Goal: Entertainment & Leisure: Consume media (video, audio)

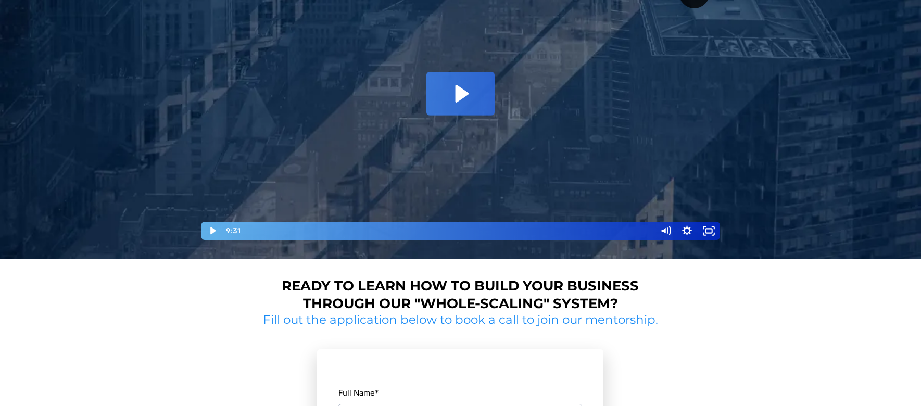
scroll to position [146, 0]
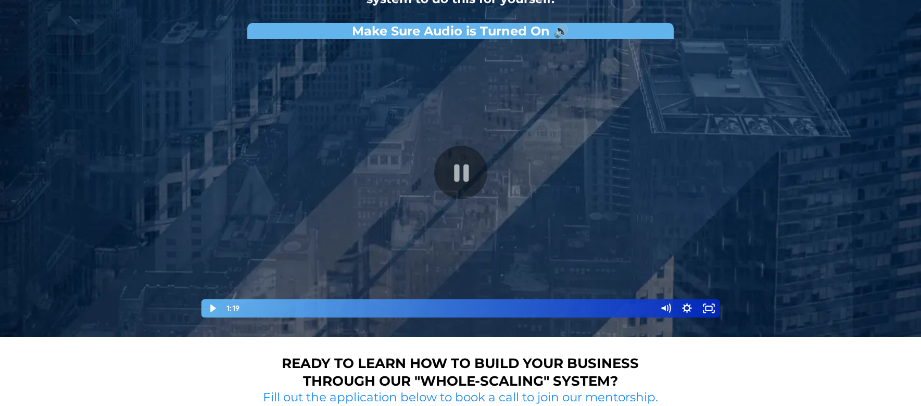
click at [304, 311] on div "Playbar" at bounding box center [448, 308] width 401 height 18
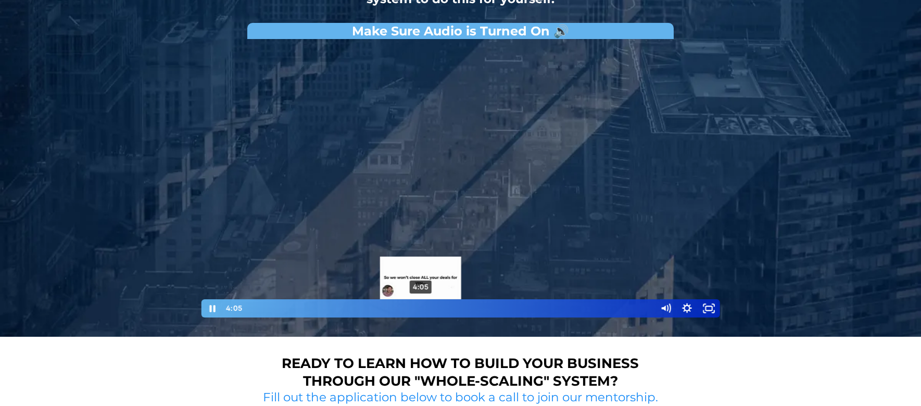
click at [421, 308] on div "4:05" at bounding box center [448, 308] width 401 height 18
click at [401, 308] on div "3:39" at bounding box center [448, 308] width 401 height 18
click at [422, 306] on div "4:08" at bounding box center [448, 308] width 401 height 18
click at [433, 306] on div "4:23" at bounding box center [448, 308] width 401 height 18
click at [437, 306] on div "4:28" at bounding box center [448, 308] width 401 height 18
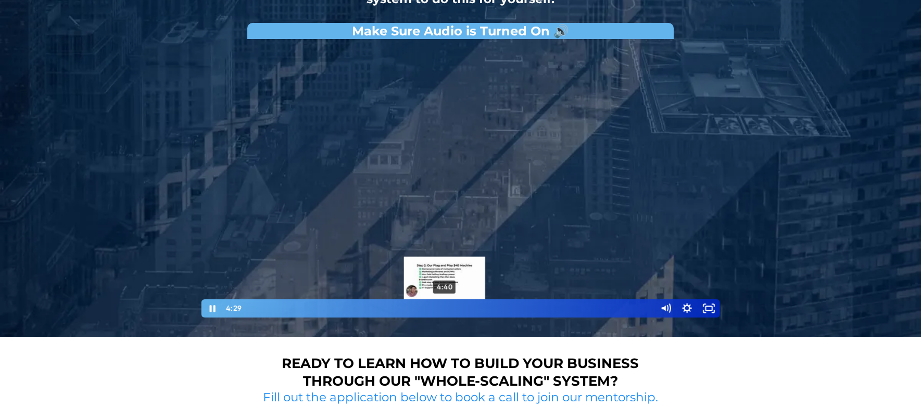
click at [445, 306] on div "4:40" at bounding box center [448, 308] width 401 height 18
click at [457, 306] on div "4:57" at bounding box center [448, 308] width 401 height 18
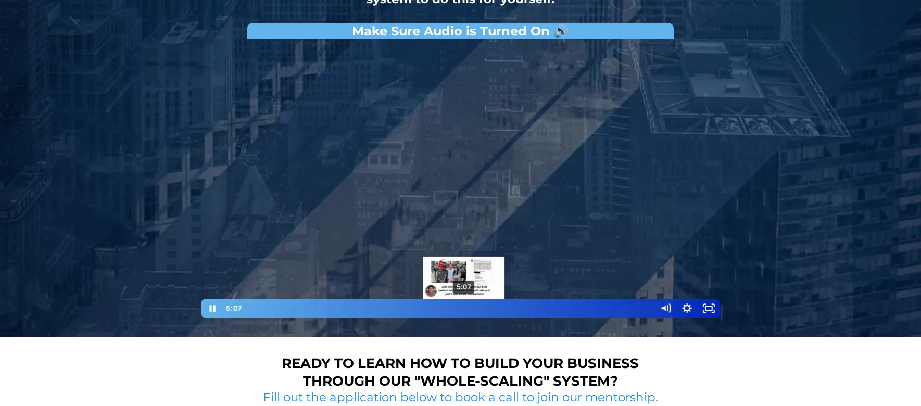
click at [464, 306] on div "5:07" at bounding box center [448, 308] width 401 height 18
click at [475, 306] on div "5:23" at bounding box center [448, 308] width 401 height 18
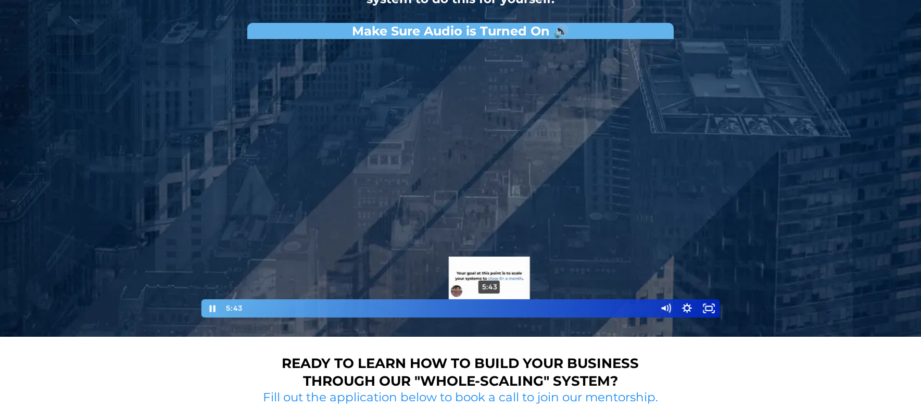
click at [489, 306] on div "5:43" at bounding box center [448, 308] width 401 height 18
click at [497, 306] on div "5:54" at bounding box center [448, 308] width 401 height 18
click at [514, 309] on div "6:18" at bounding box center [448, 308] width 401 height 18
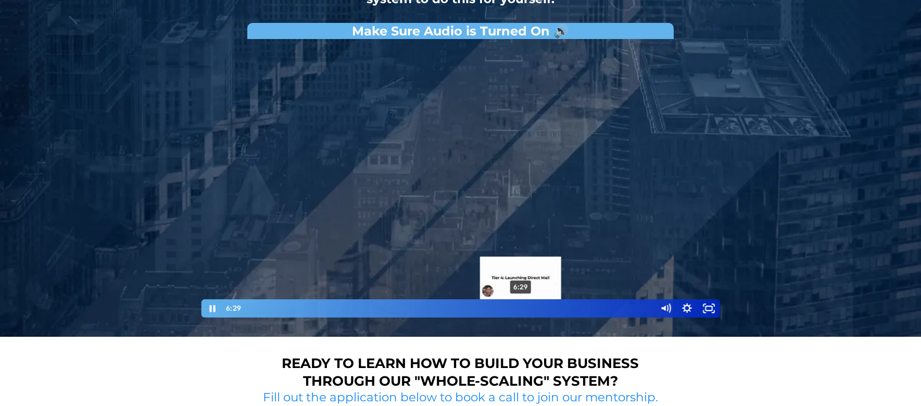
click at [521, 306] on div "6:29" at bounding box center [448, 308] width 401 height 18
click at [505, 309] on div "6:06" at bounding box center [448, 308] width 401 height 18
click at [510, 308] on div "6:13" at bounding box center [448, 308] width 401 height 18
click at [518, 308] on div "6:24" at bounding box center [448, 308] width 401 height 18
click at [525, 307] on div "Playbar" at bounding box center [525, 308] width 6 height 6
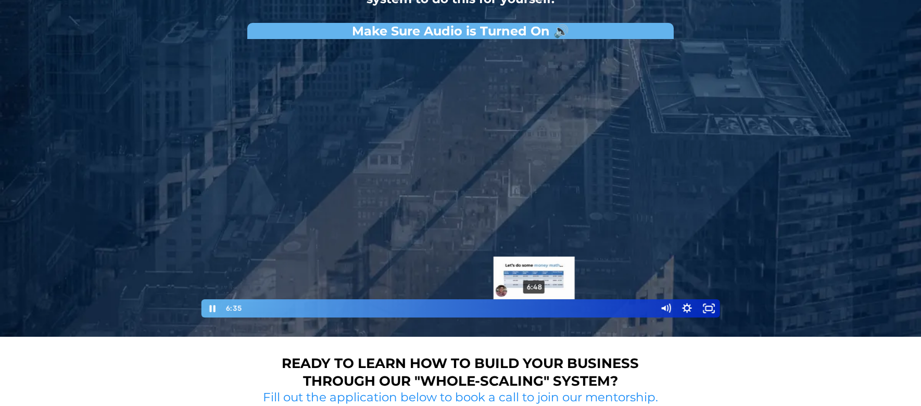
click at [535, 307] on div "6:48" at bounding box center [448, 308] width 401 height 18
click at [548, 306] on div "7:06" at bounding box center [448, 308] width 401 height 18
click at [553, 306] on div "7:15" at bounding box center [448, 308] width 401 height 18
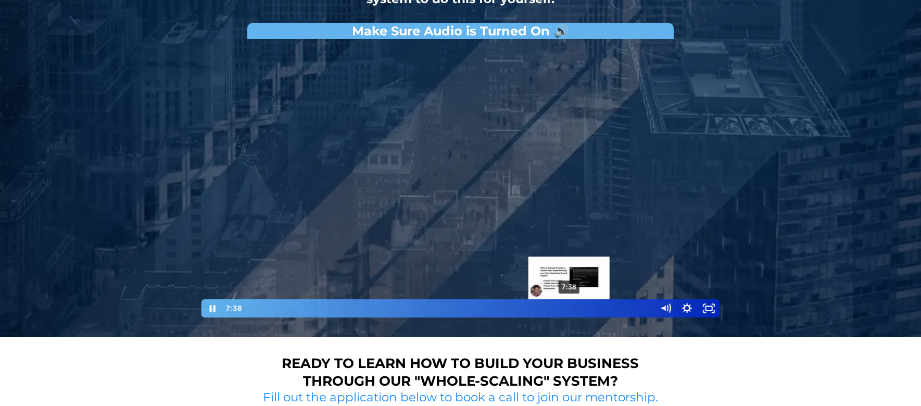
click at [569, 306] on div "7:38" at bounding box center [448, 308] width 401 height 18
click at [580, 306] on div "7:53" at bounding box center [448, 308] width 401 height 18
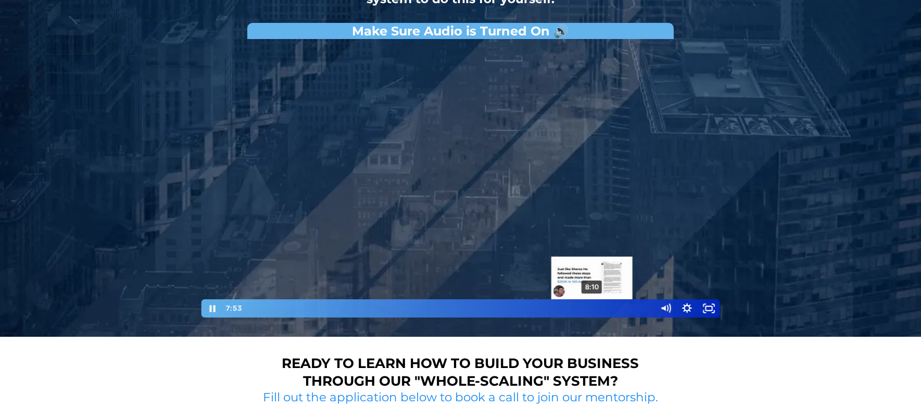
click at [593, 306] on div "8:10" at bounding box center [448, 308] width 401 height 18
click at [606, 306] on div "8:27" at bounding box center [448, 308] width 401 height 18
click at [618, 307] on div "8:47" at bounding box center [448, 308] width 401 height 18
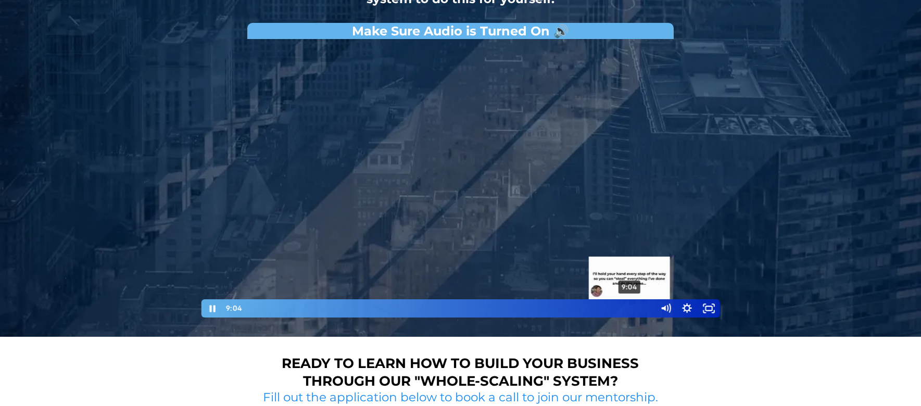
click at [630, 307] on div "9:04" at bounding box center [448, 308] width 401 height 18
click at [641, 307] on div "9:19" at bounding box center [448, 308] width 401 height 18
